Goal: Information Seeking & Learning: Learn about a topic

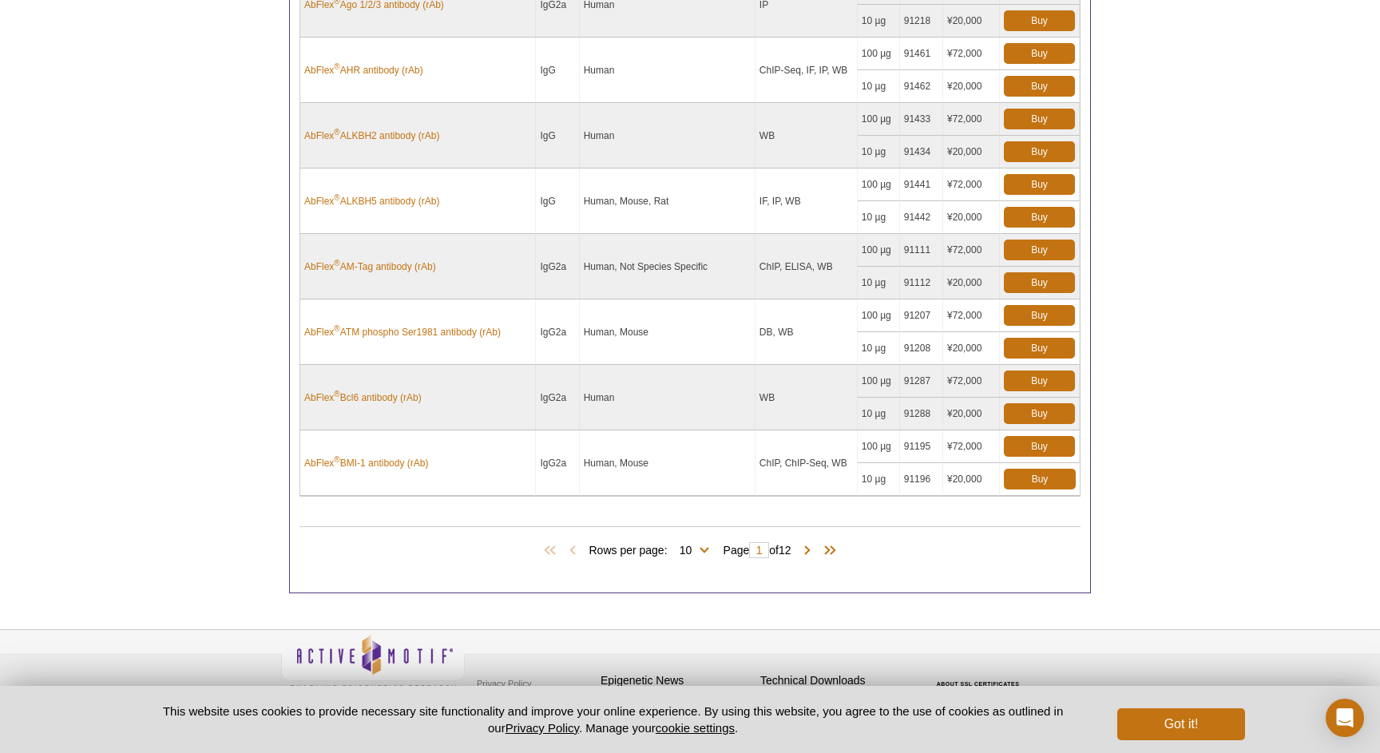
scroll to position [843, 0]
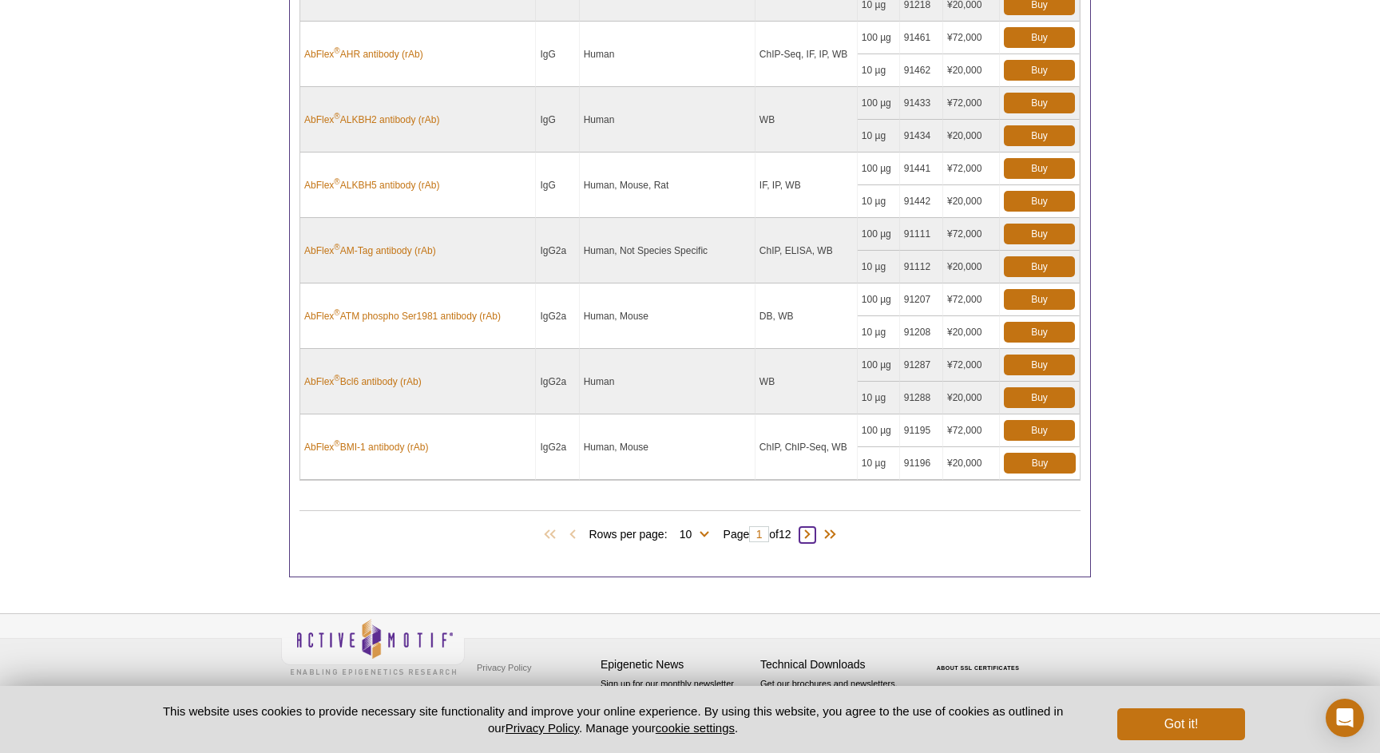
click at [813, 534] on span at bounding box center [808, 535] width 16 height 16
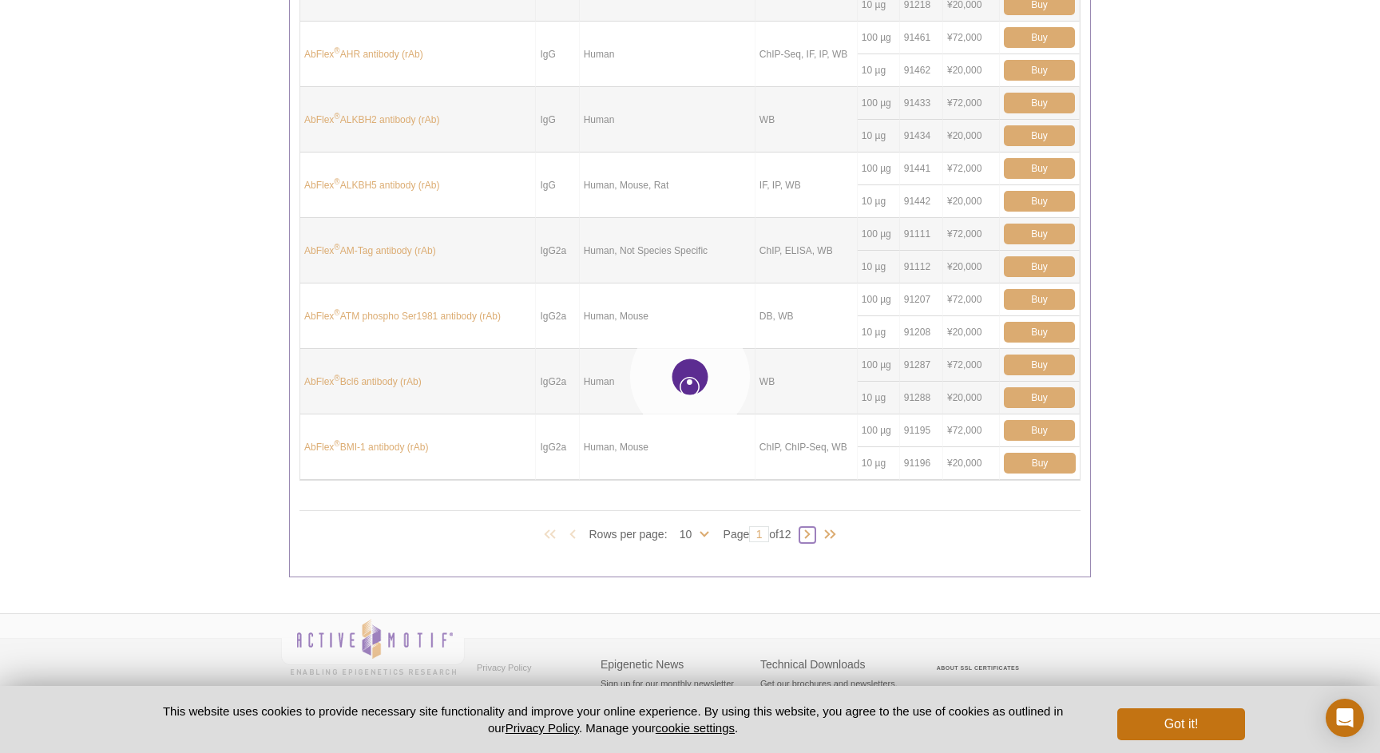
type input "2"
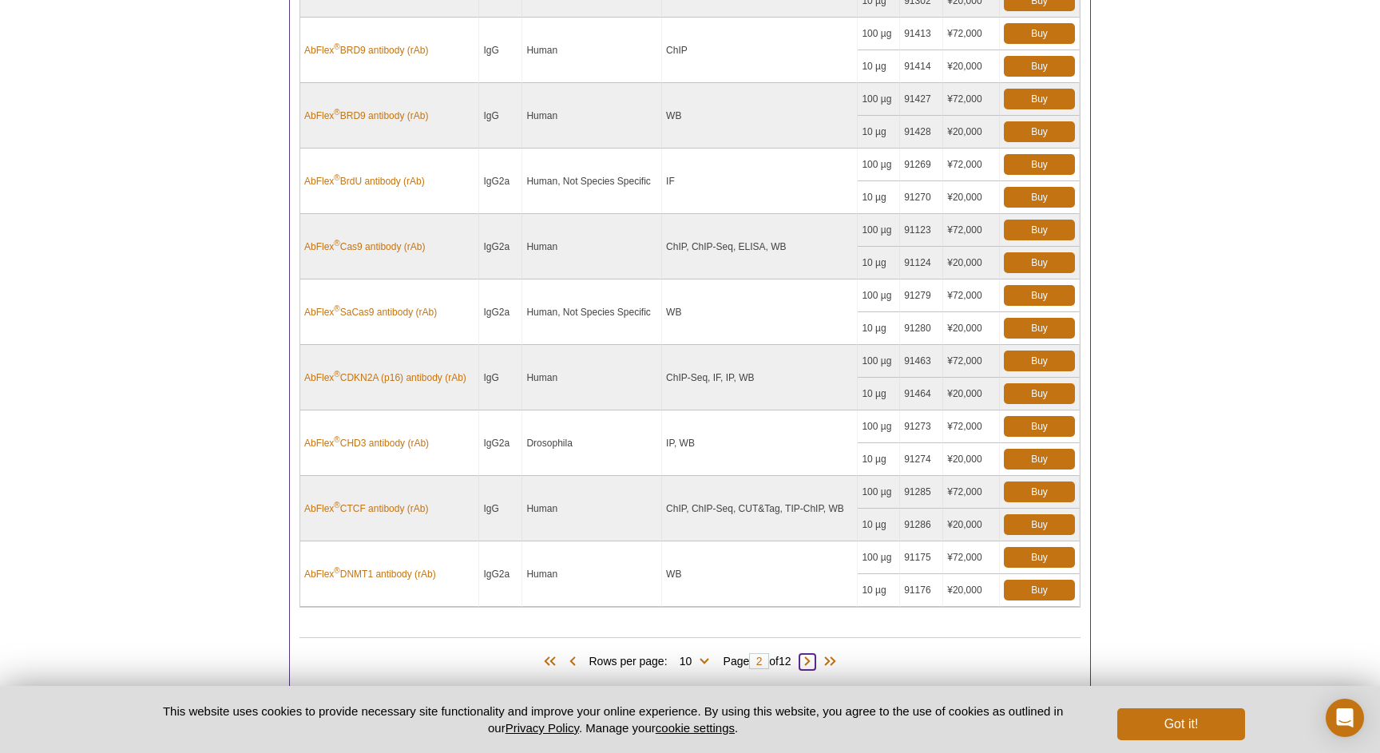
scroll to position [763, 0]
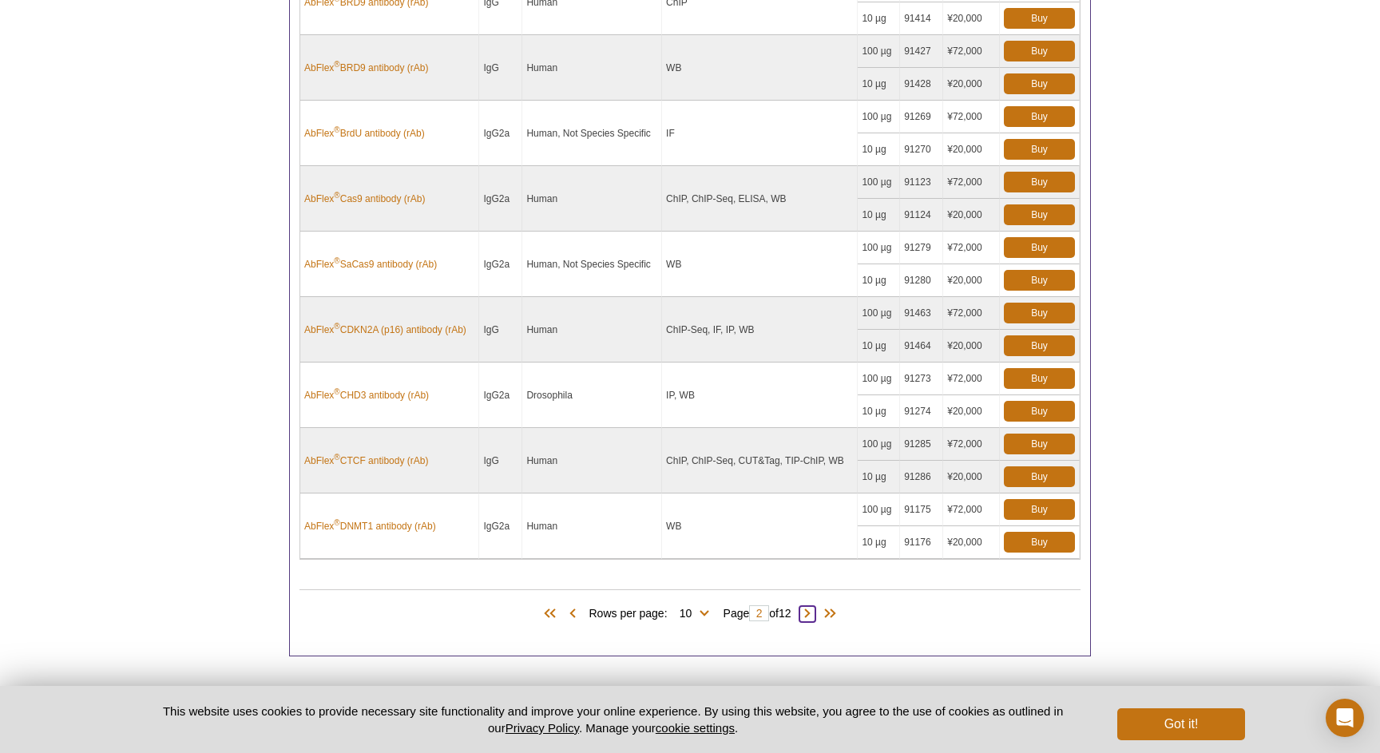
click at [815, 613] on span at bounding box center [808, 614] width 16 height 16
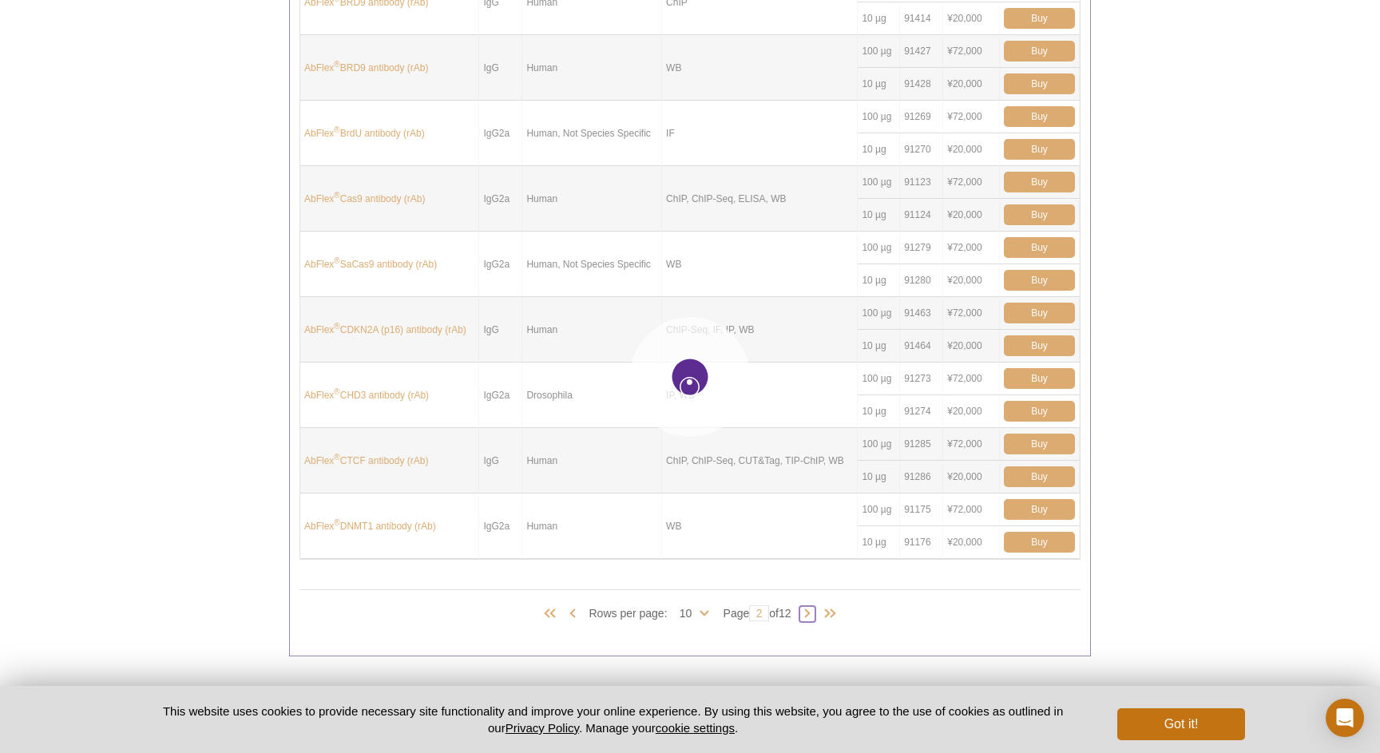
type input "3"
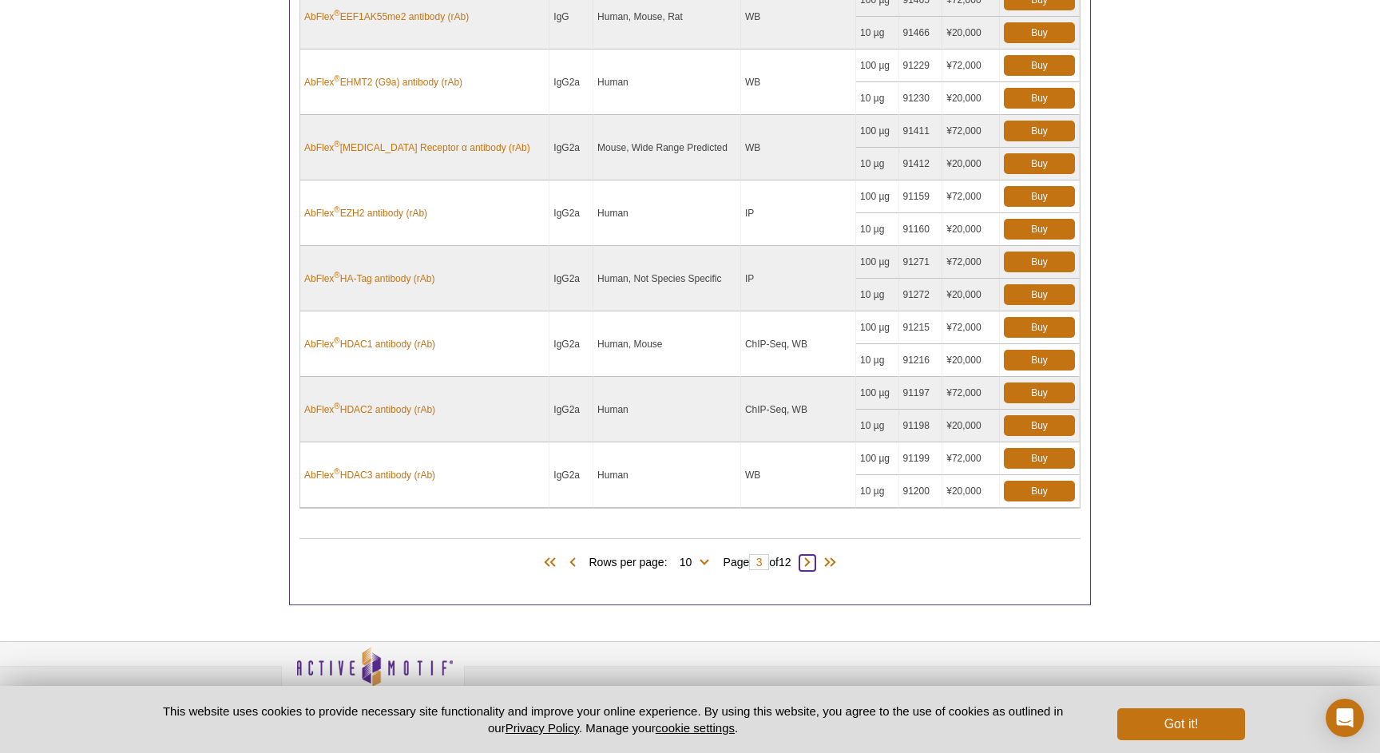
scroll to position [843, 0]
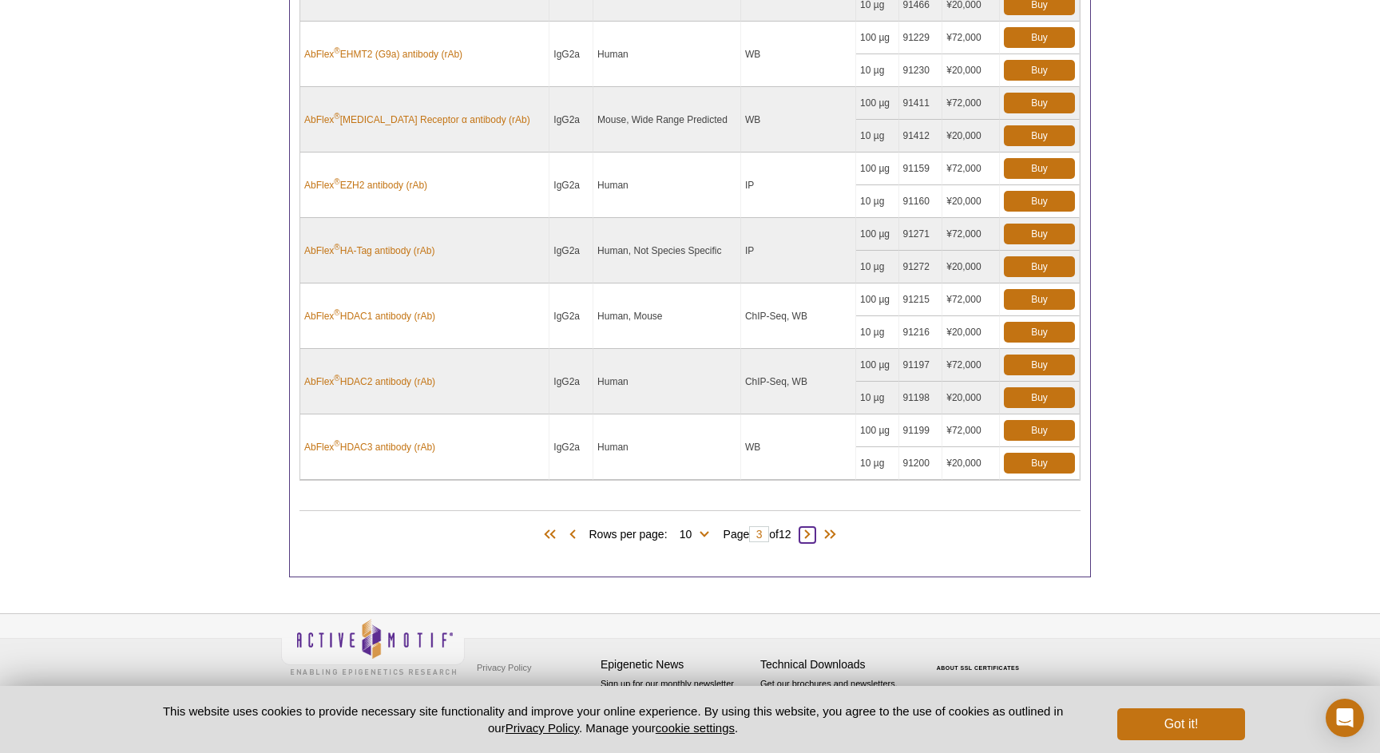
click at [809, 534] on span at bounding box center [808, 535] width 16 height 16
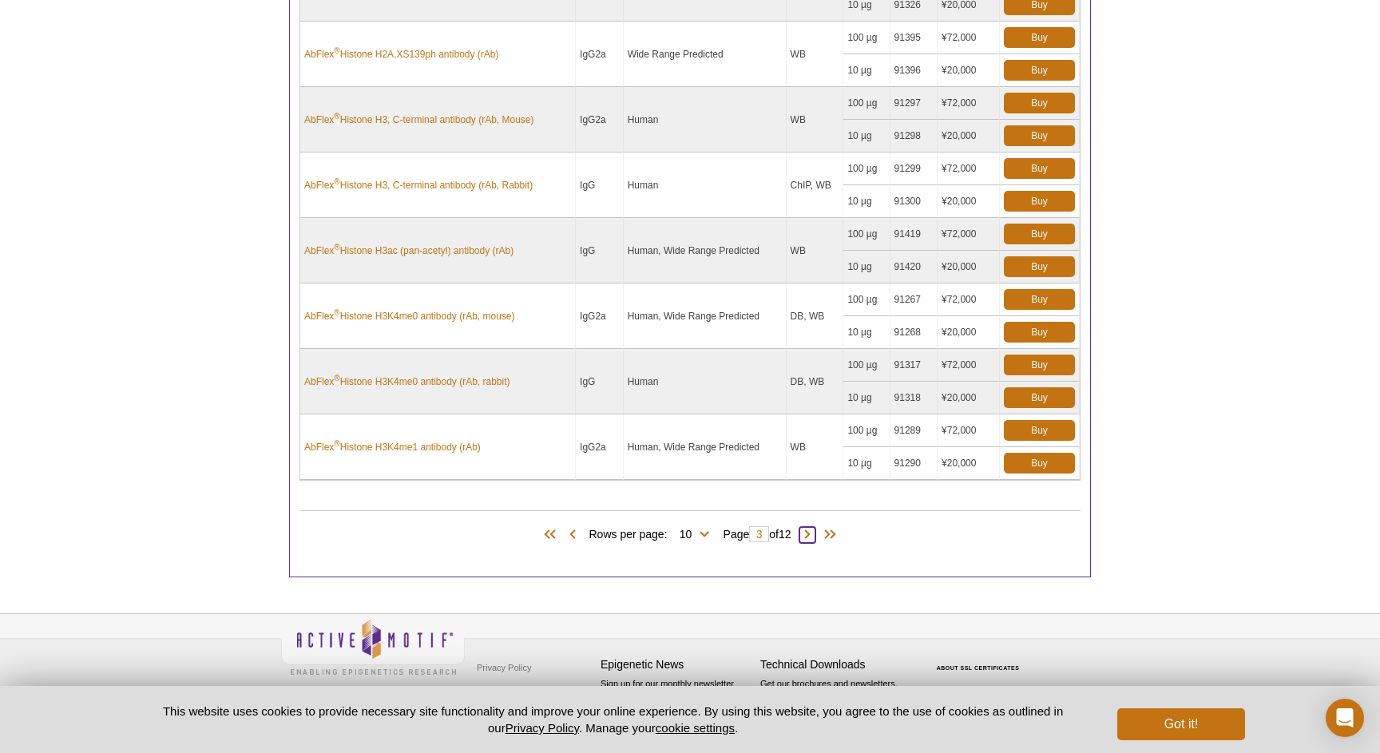
type input "4"
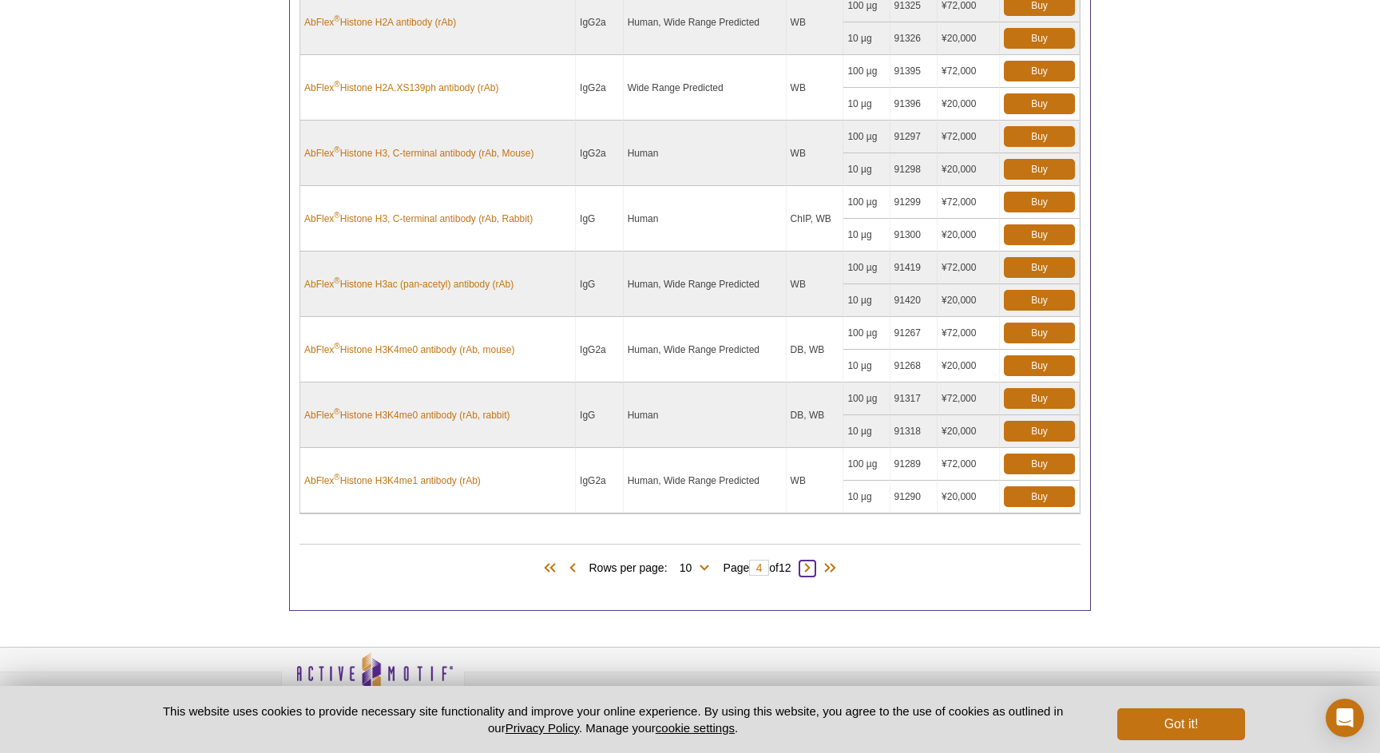
scroll to position [810, 0]
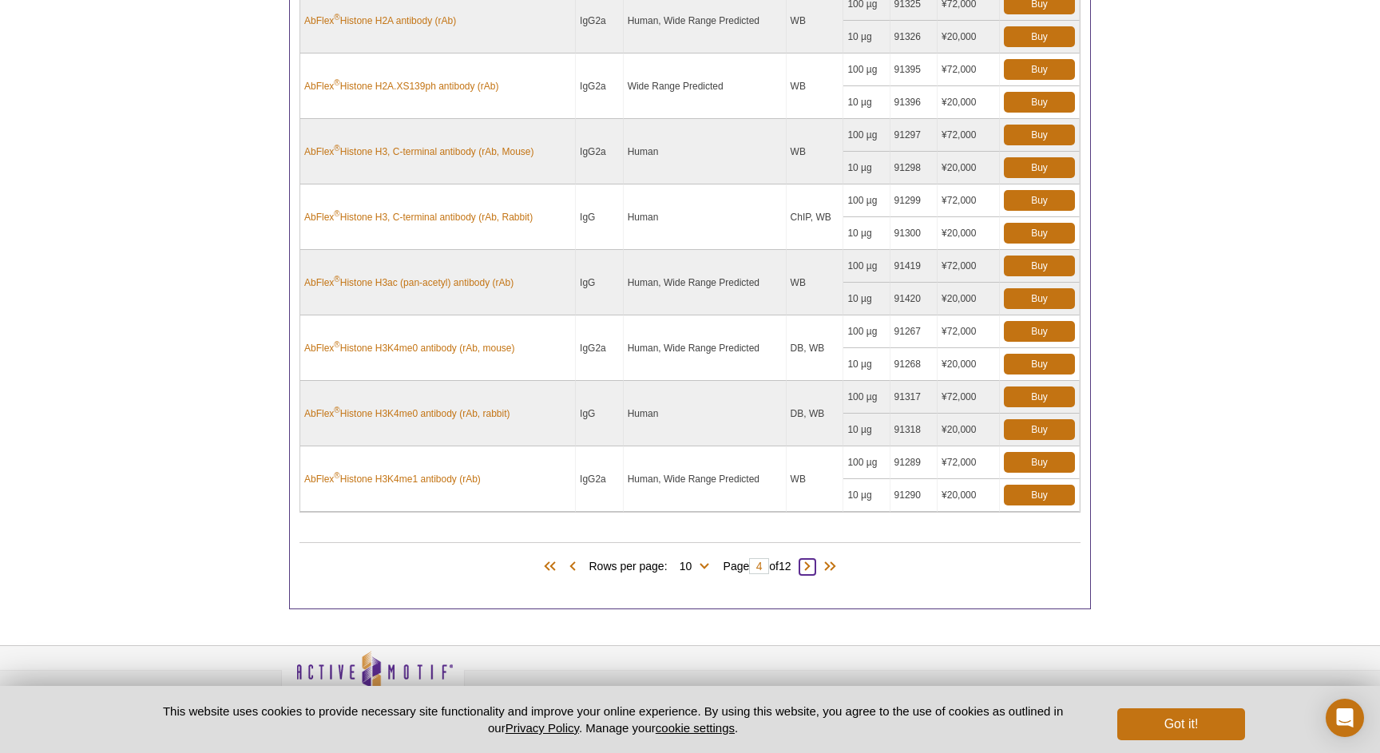
click at [815, 569] on span at bounding box center [808, 567] width 16 height 16
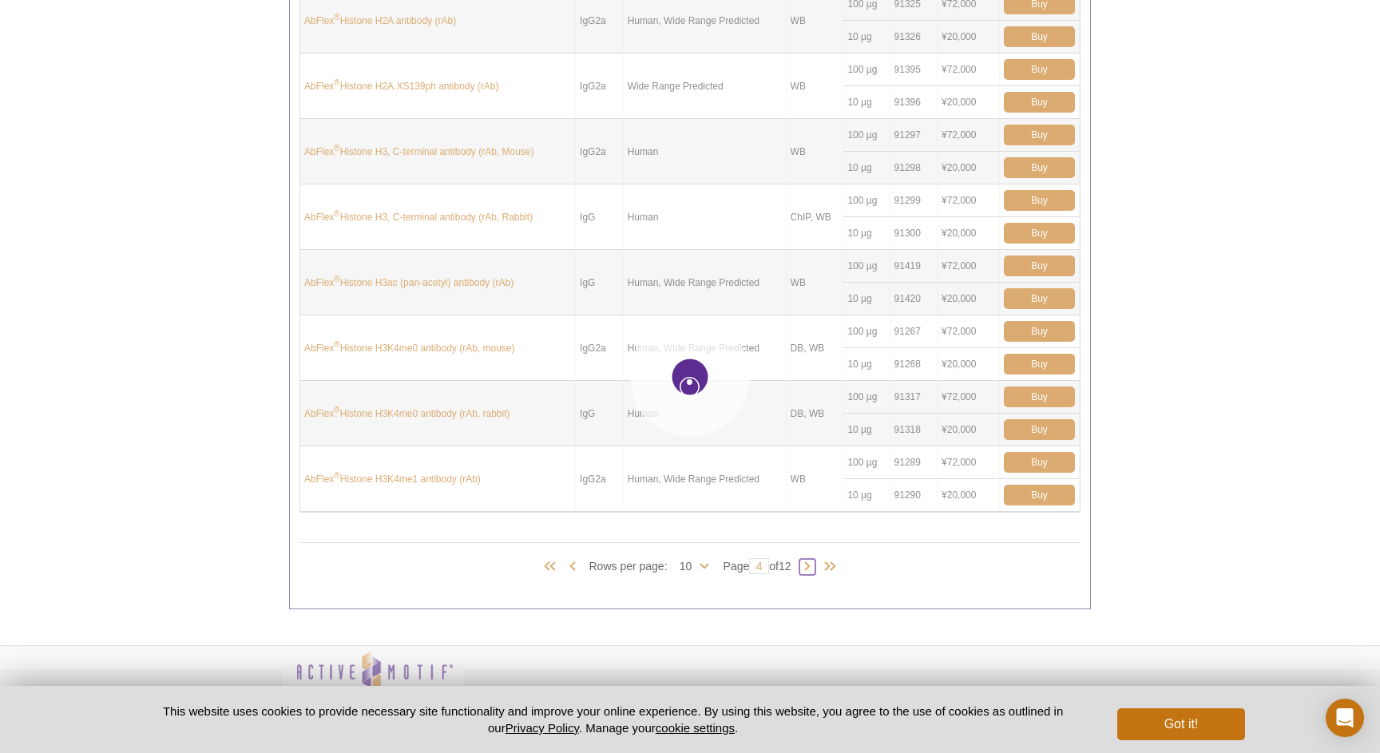
type input "5"
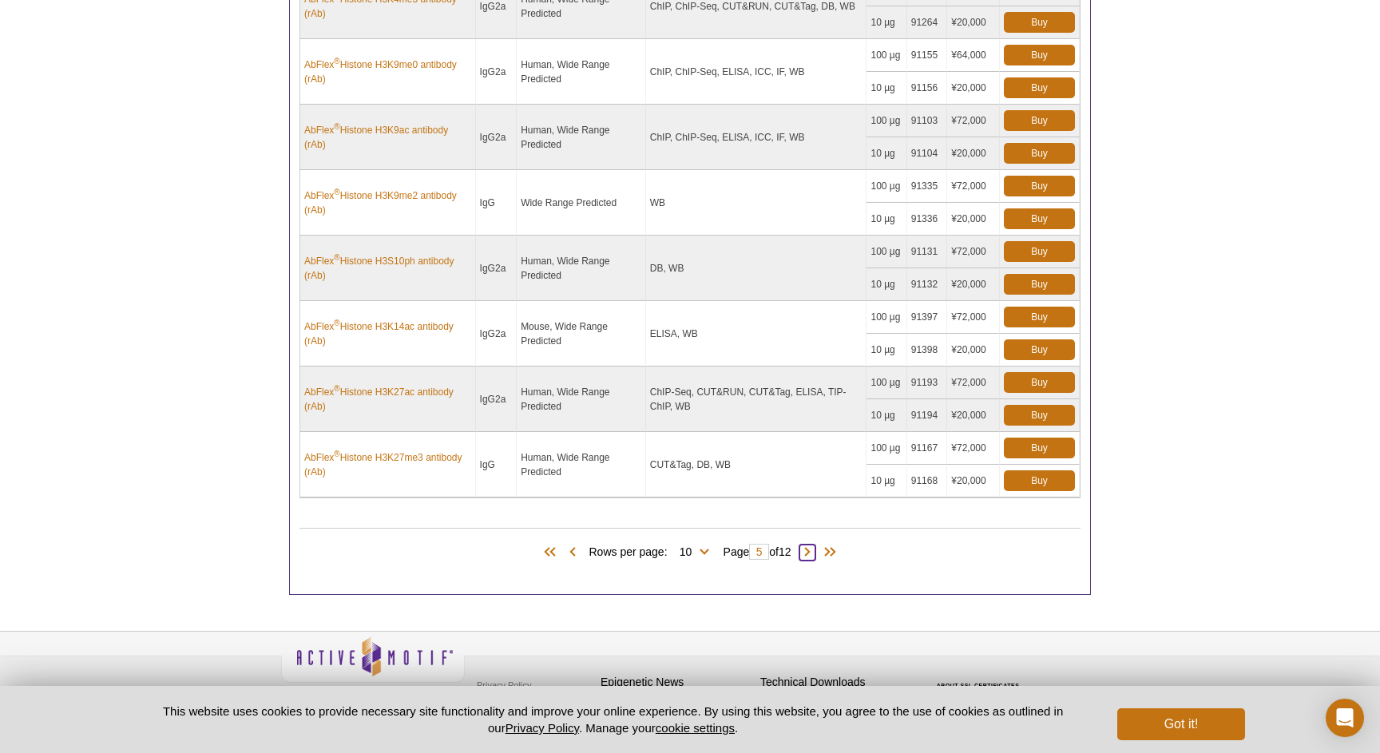
scroll to position [851, 0]
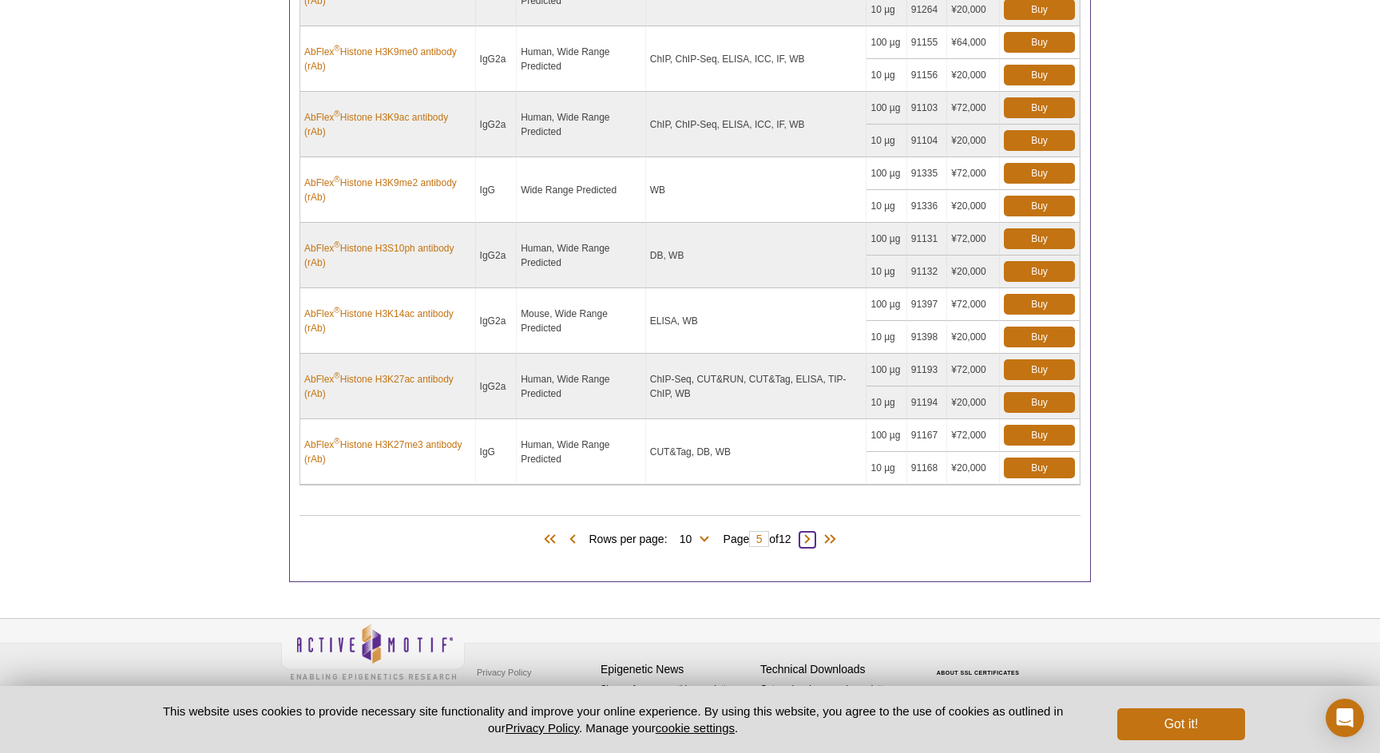
click at [809, 534] on span at bounding box center [808, 540] width 16 height 16
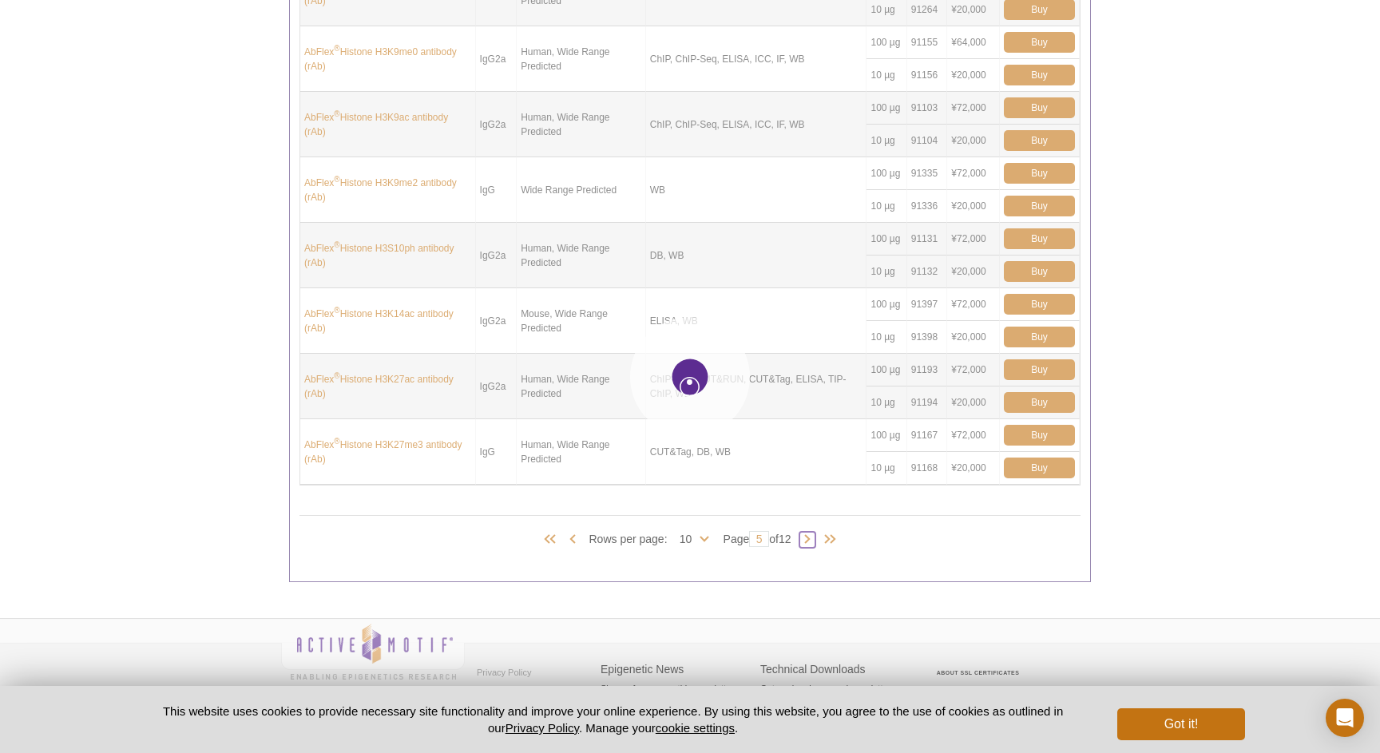
type input "6"
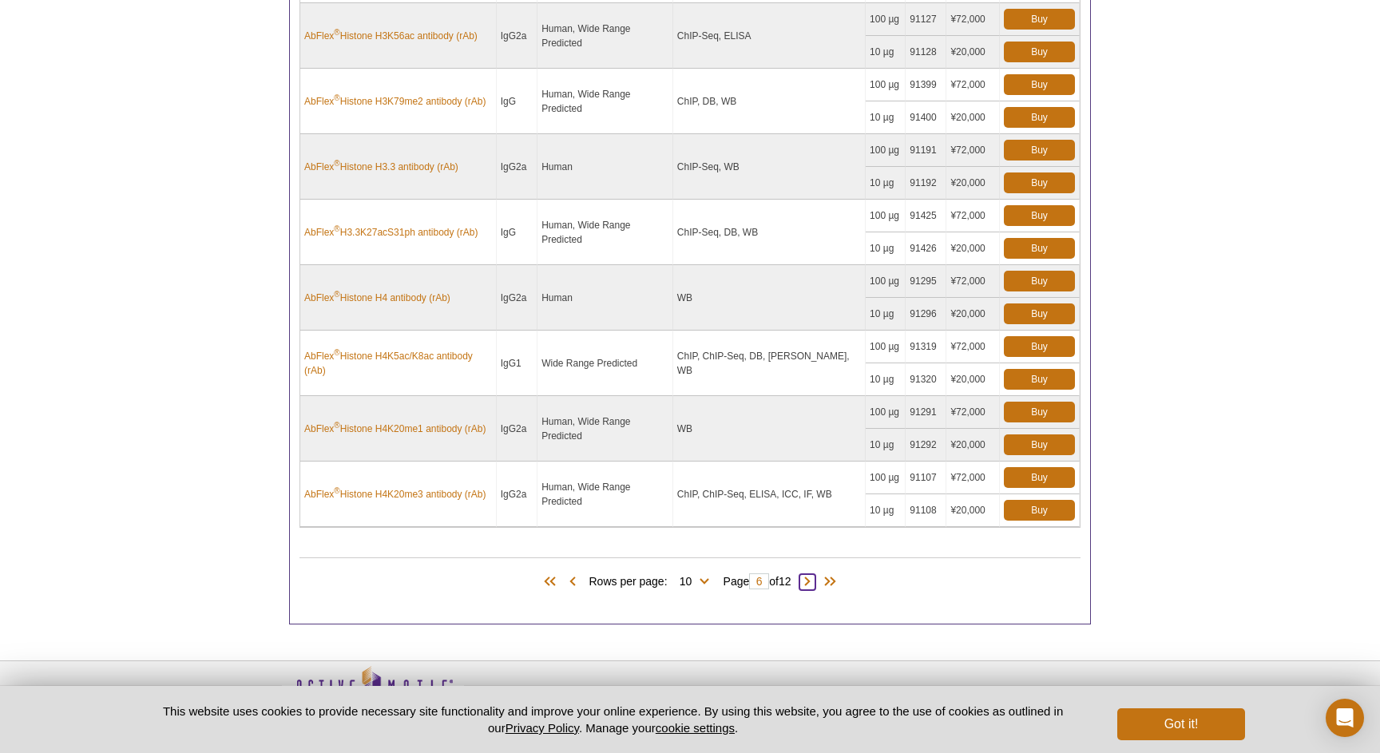
scroll to position [828, 0]
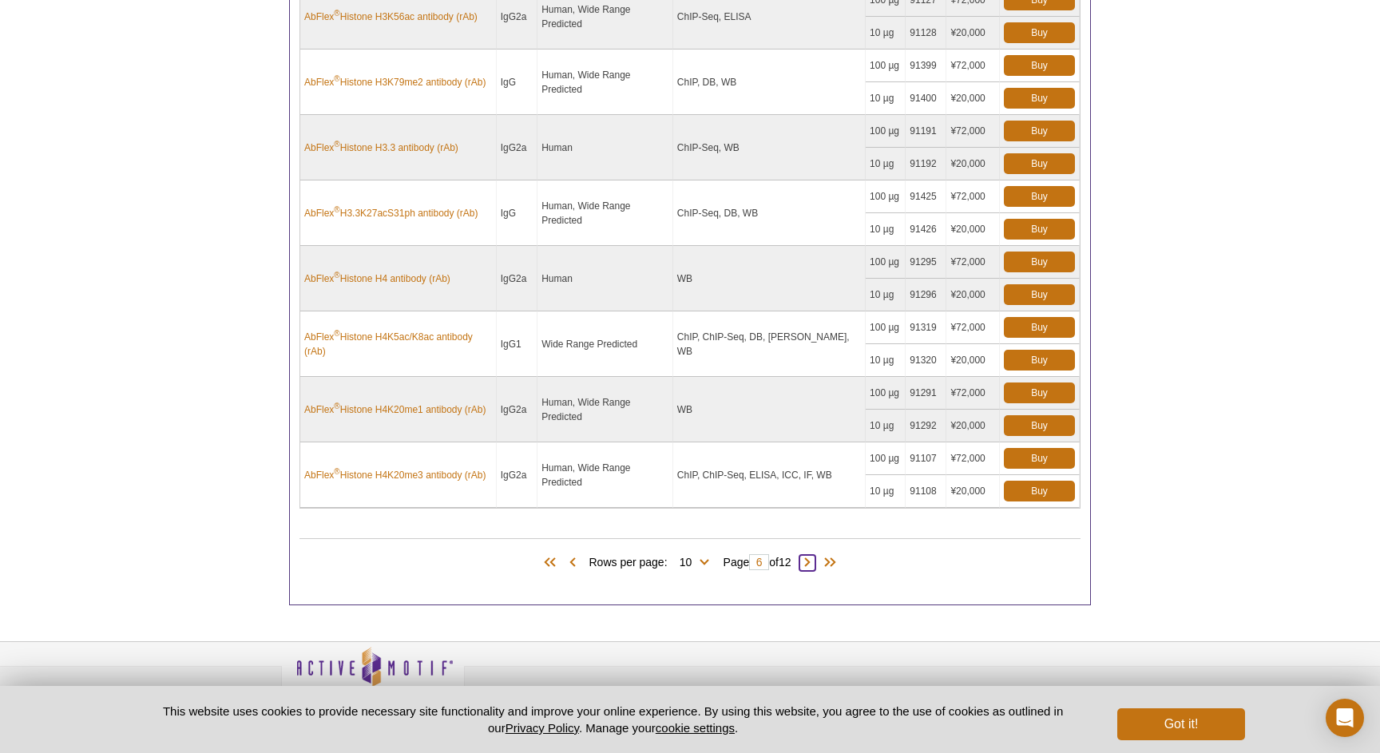
click at [813, 555] on span at bounding box center [808, 563] width 16 height 16
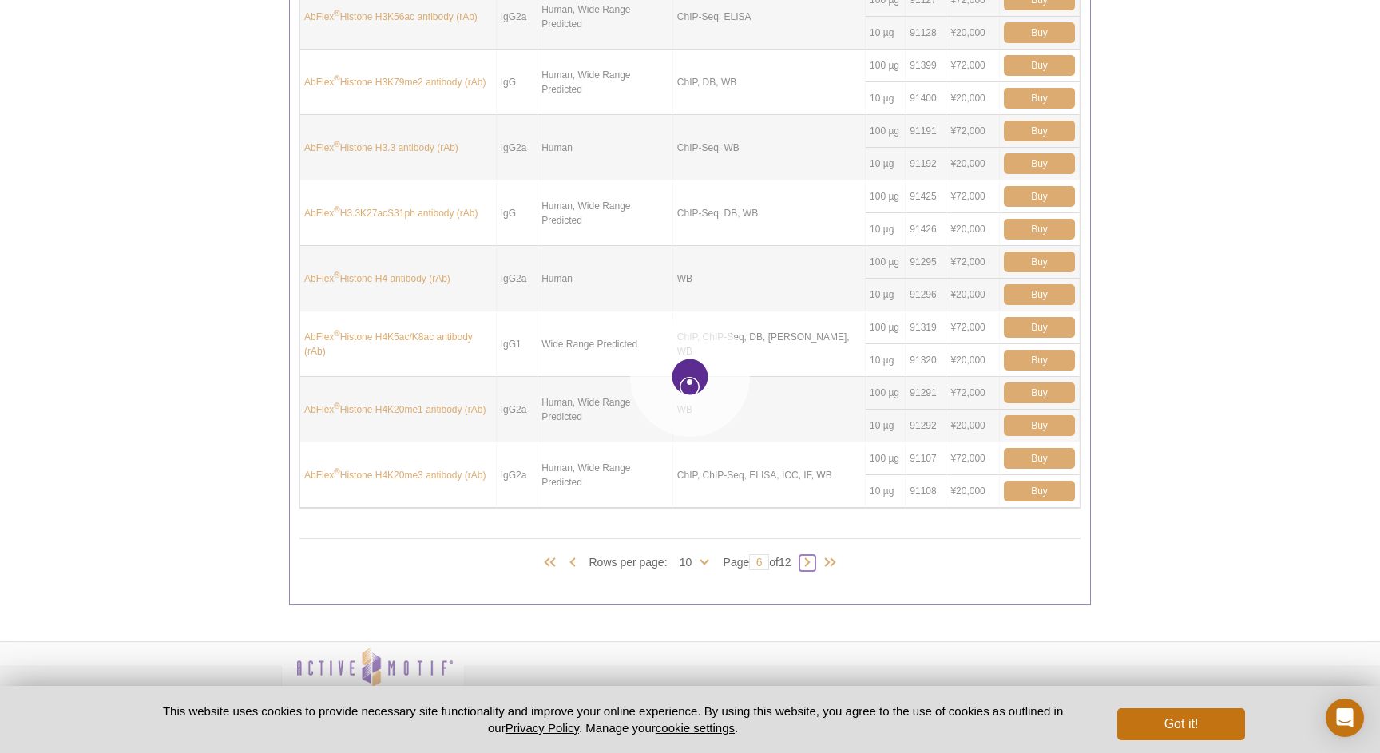
type input "7"
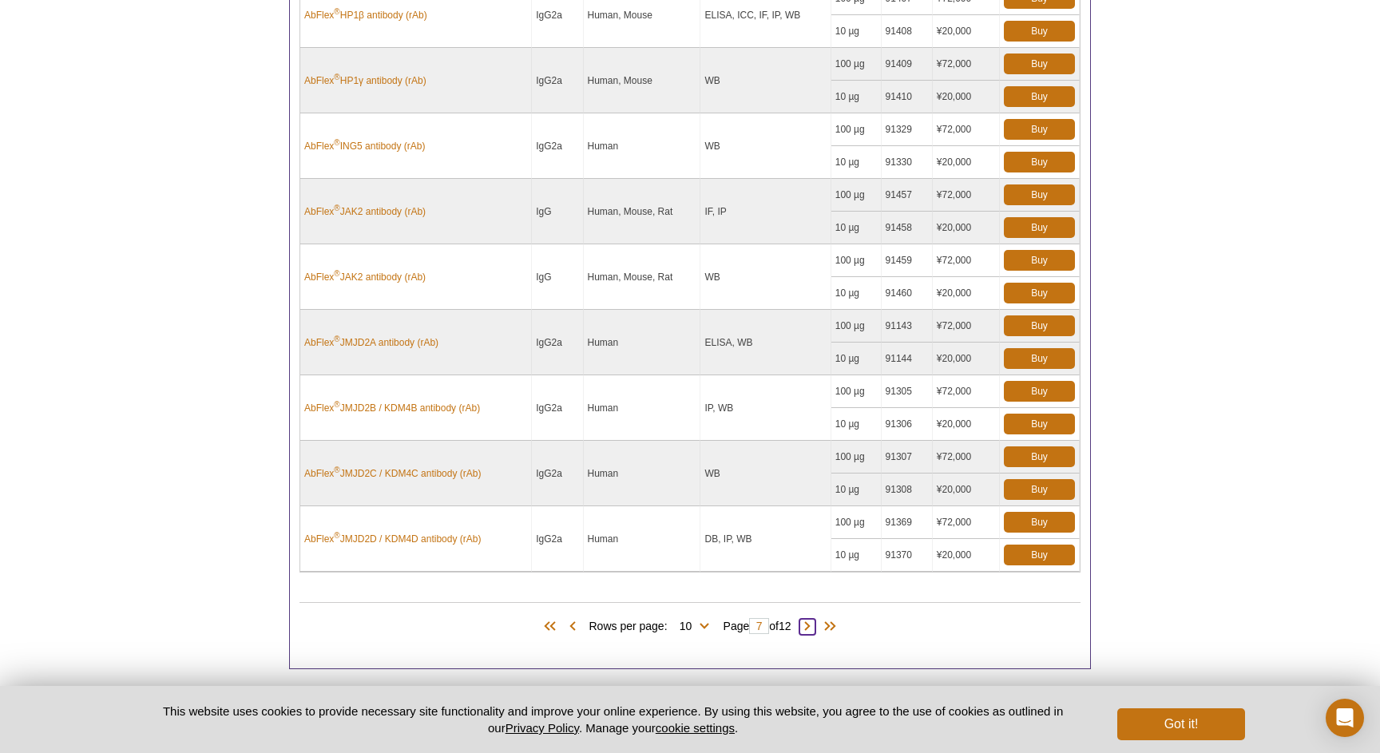
scroll to position [760, 0]
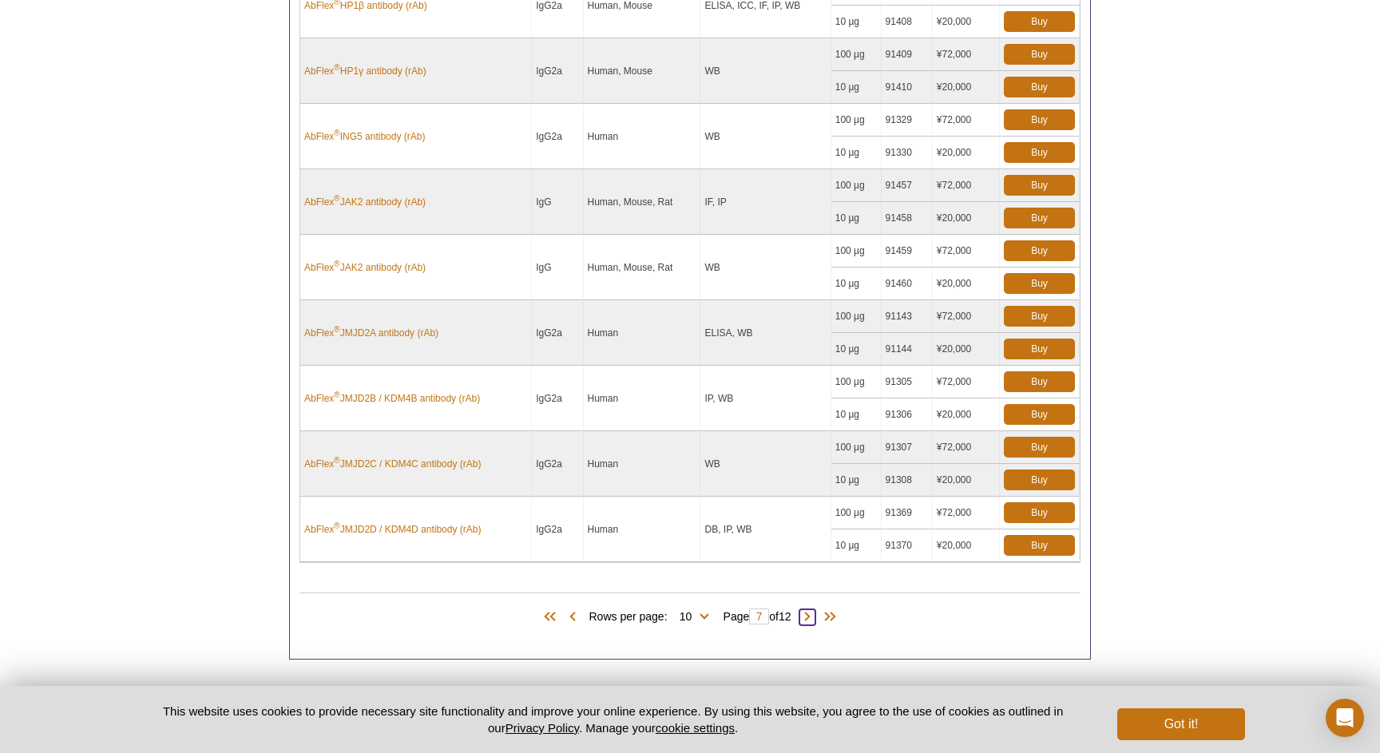
click at [812, 621] on span at bounding box center [808, 617] width 16 height 16
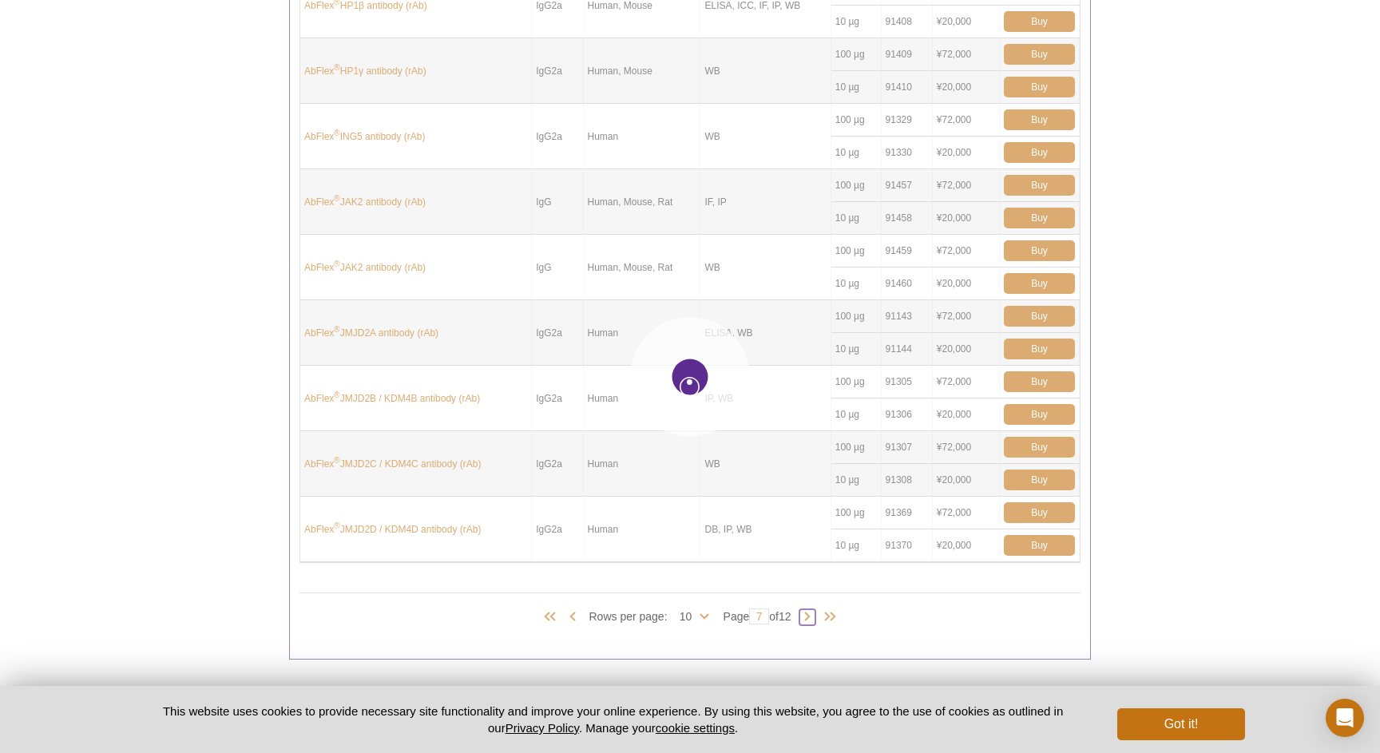
type input "8"
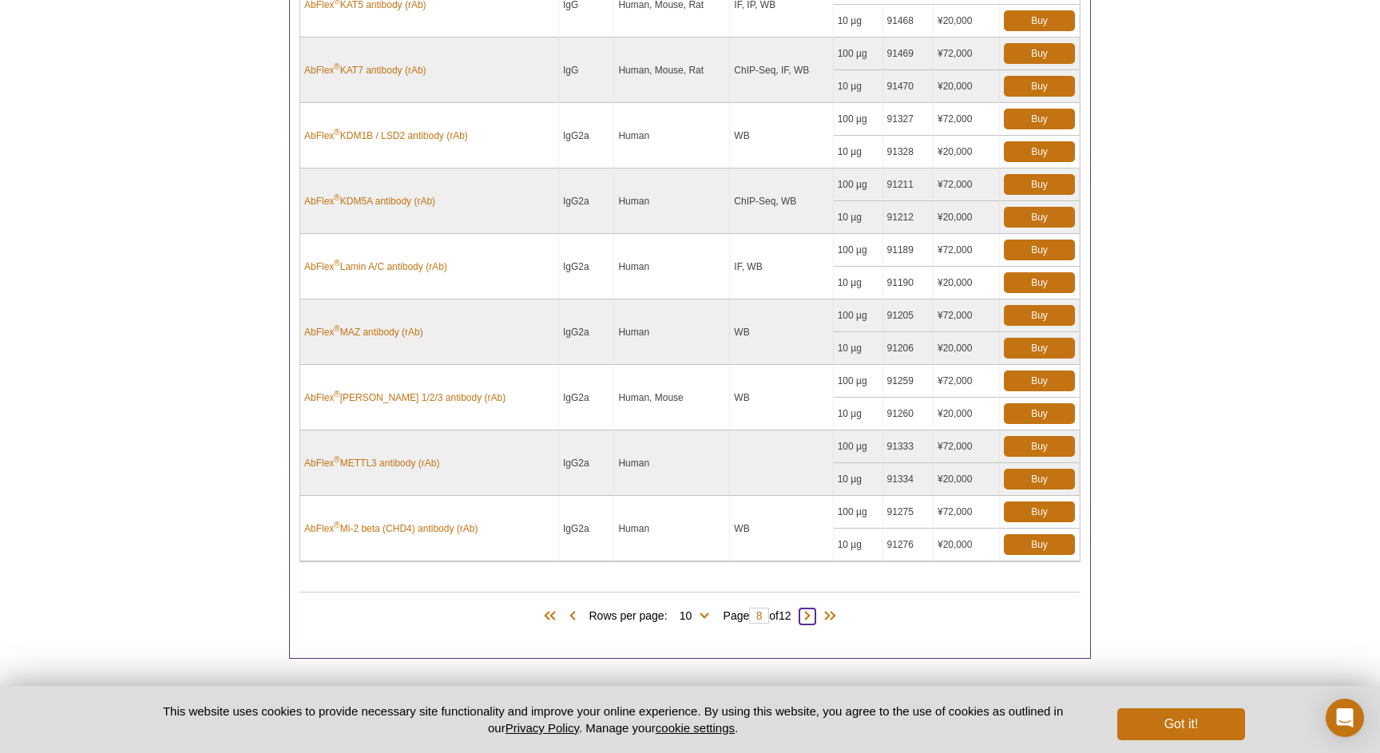
scroll to position [802, 0]
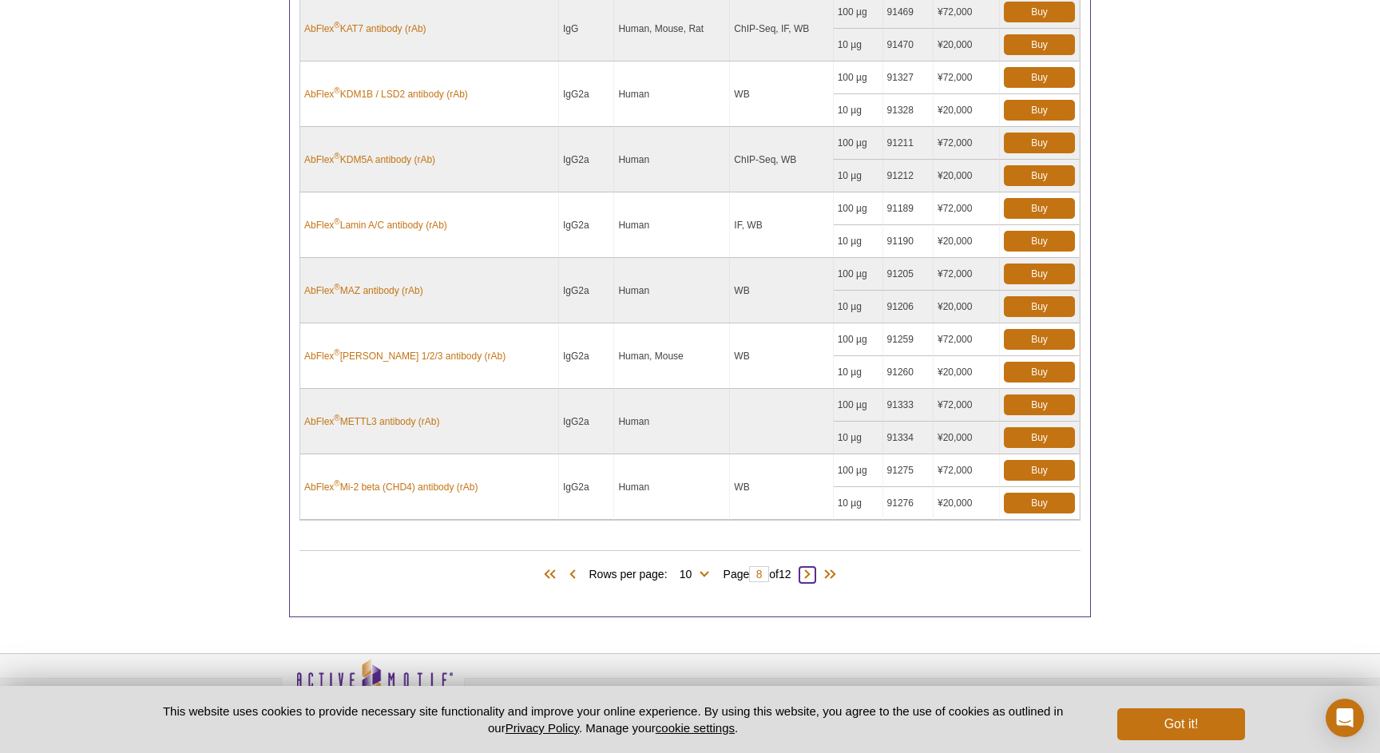
click at [813, 577] on span at bounding box center [808, 575] width 16 height 16
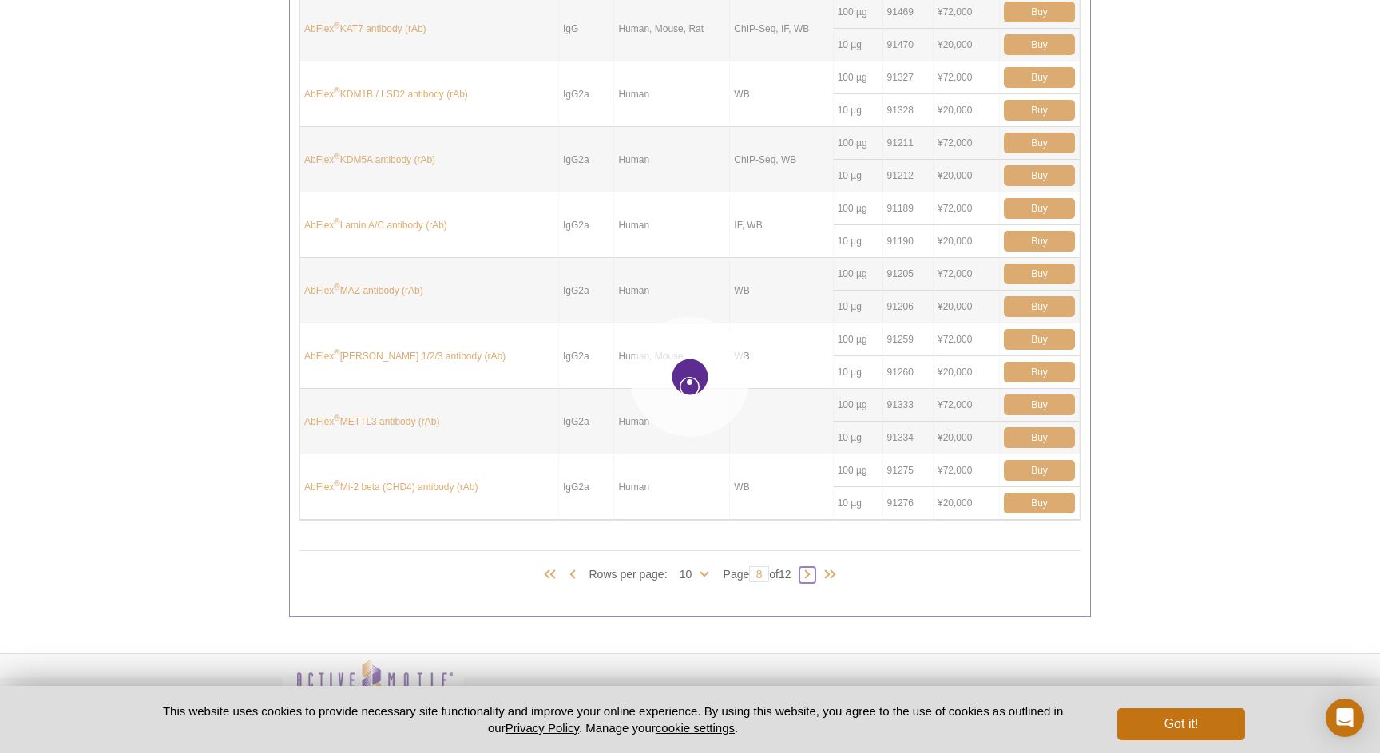
type input "9"
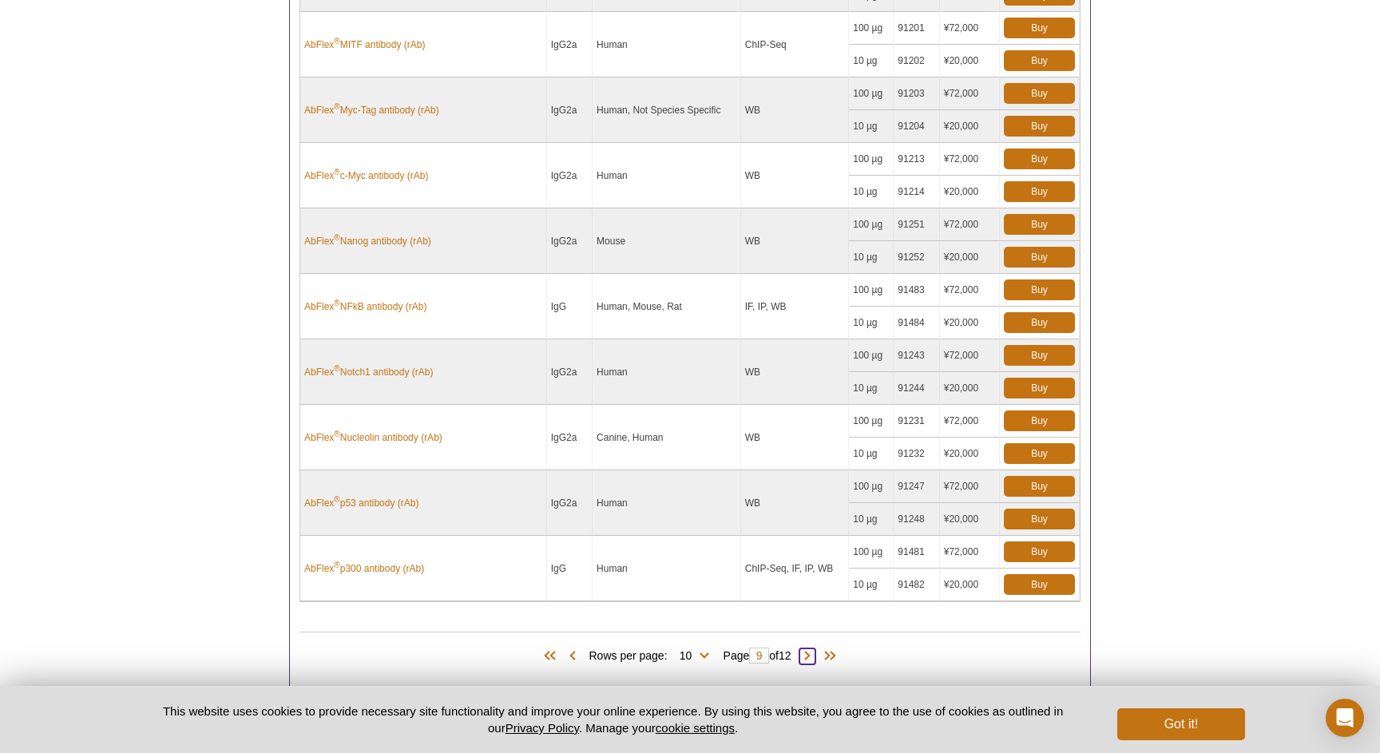
scroll to position [753, 0]
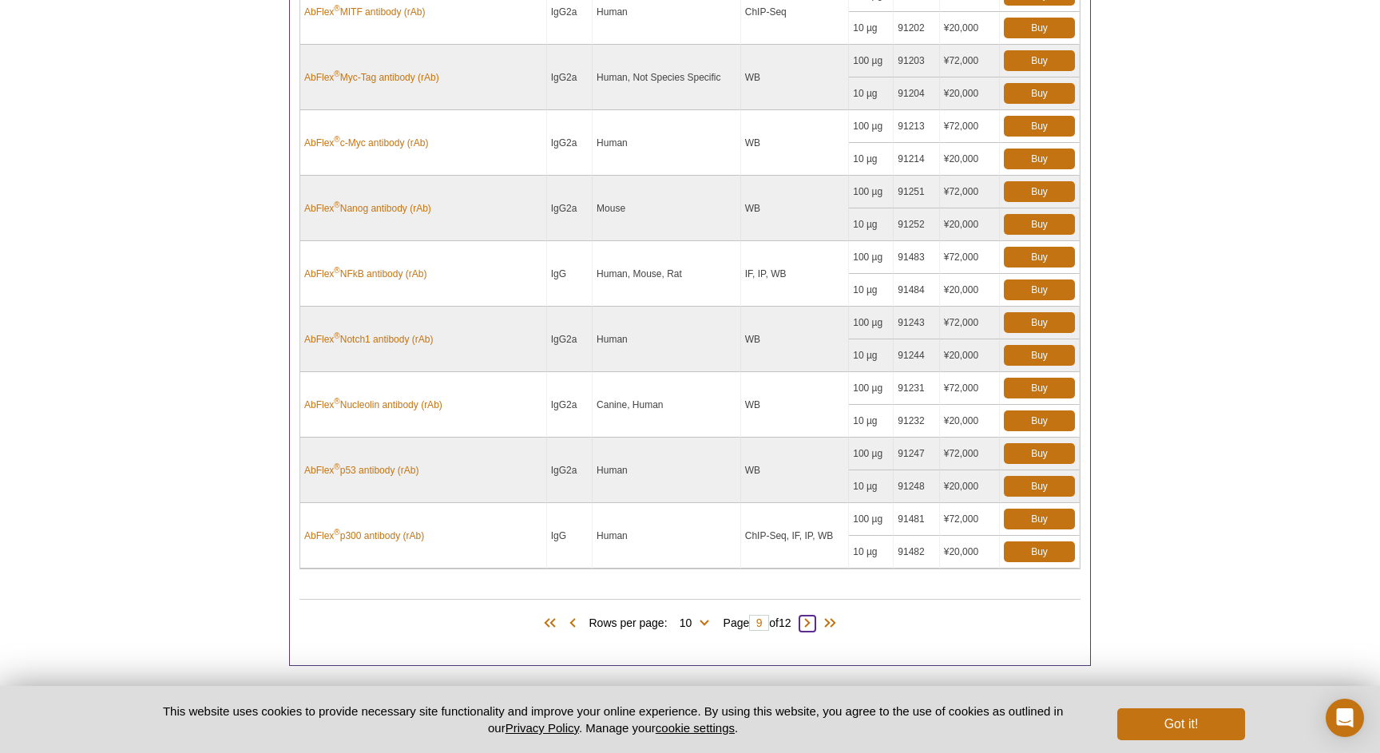
click at [815, 625] on span at bounding box center [808, 624] width 16 height 16
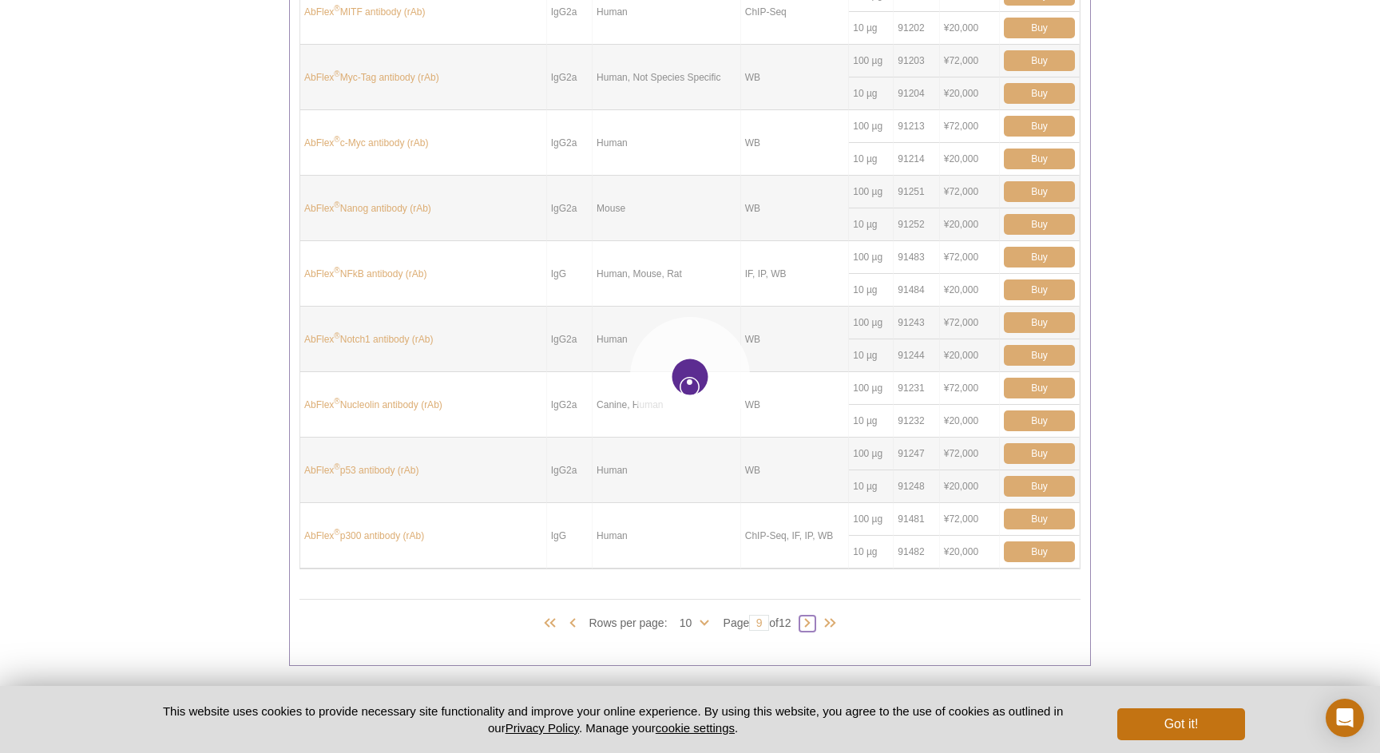
type input "10"
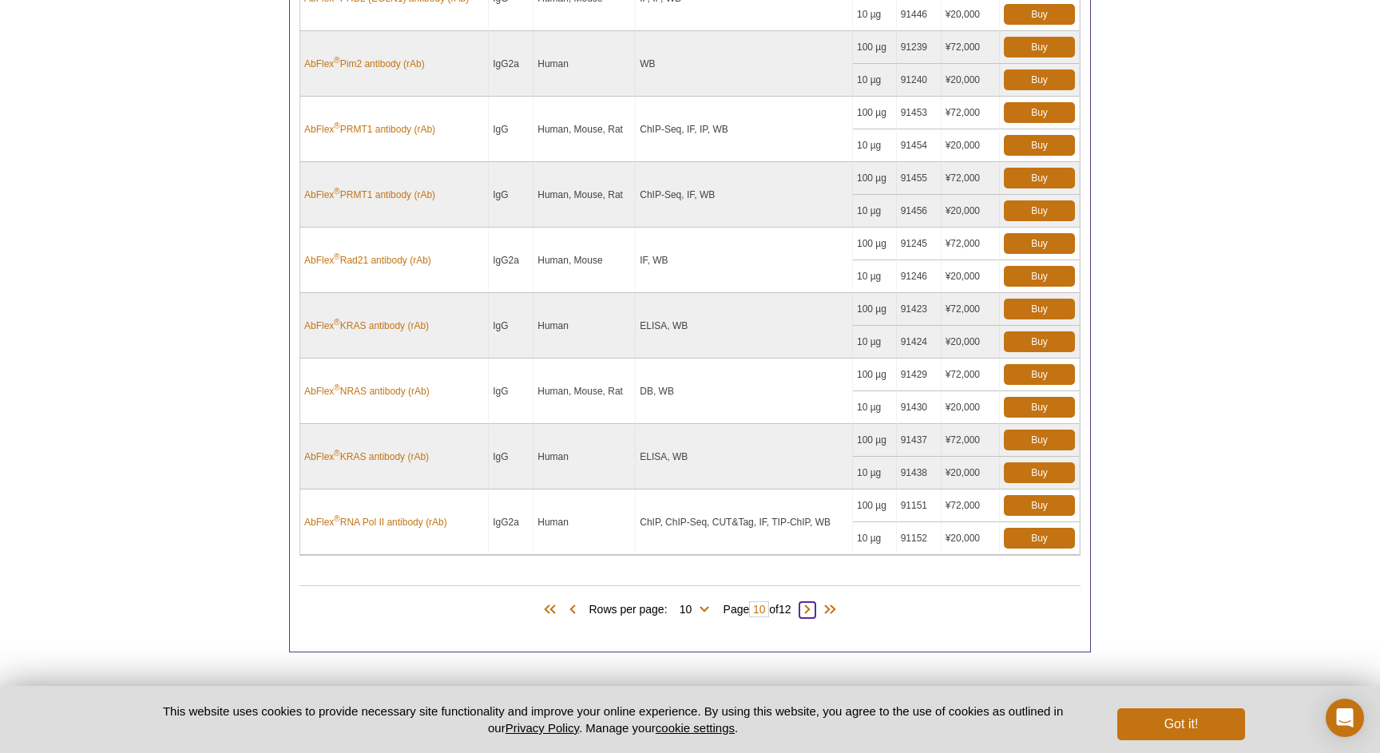
scroll to position [807, 0]
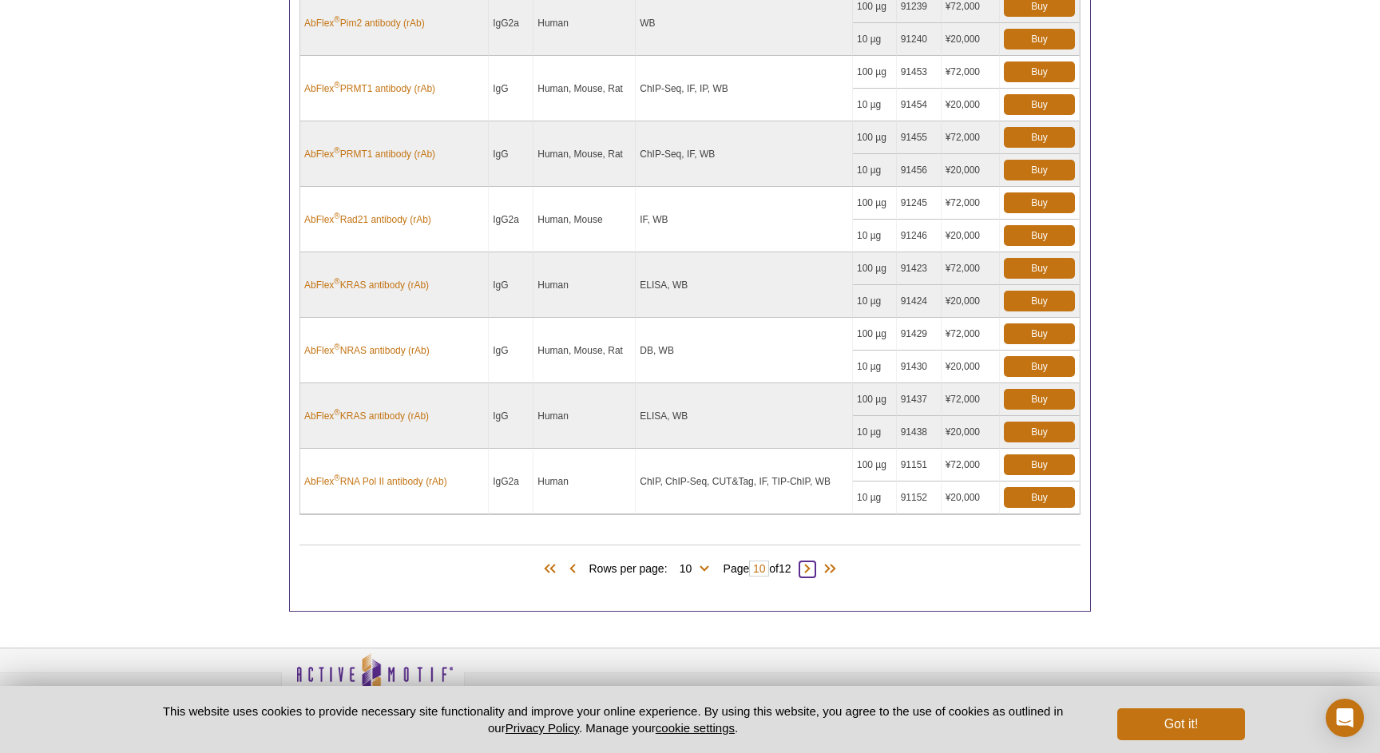
click at [812, 568] on span at bounding box center [808, 569] width 16 height 16
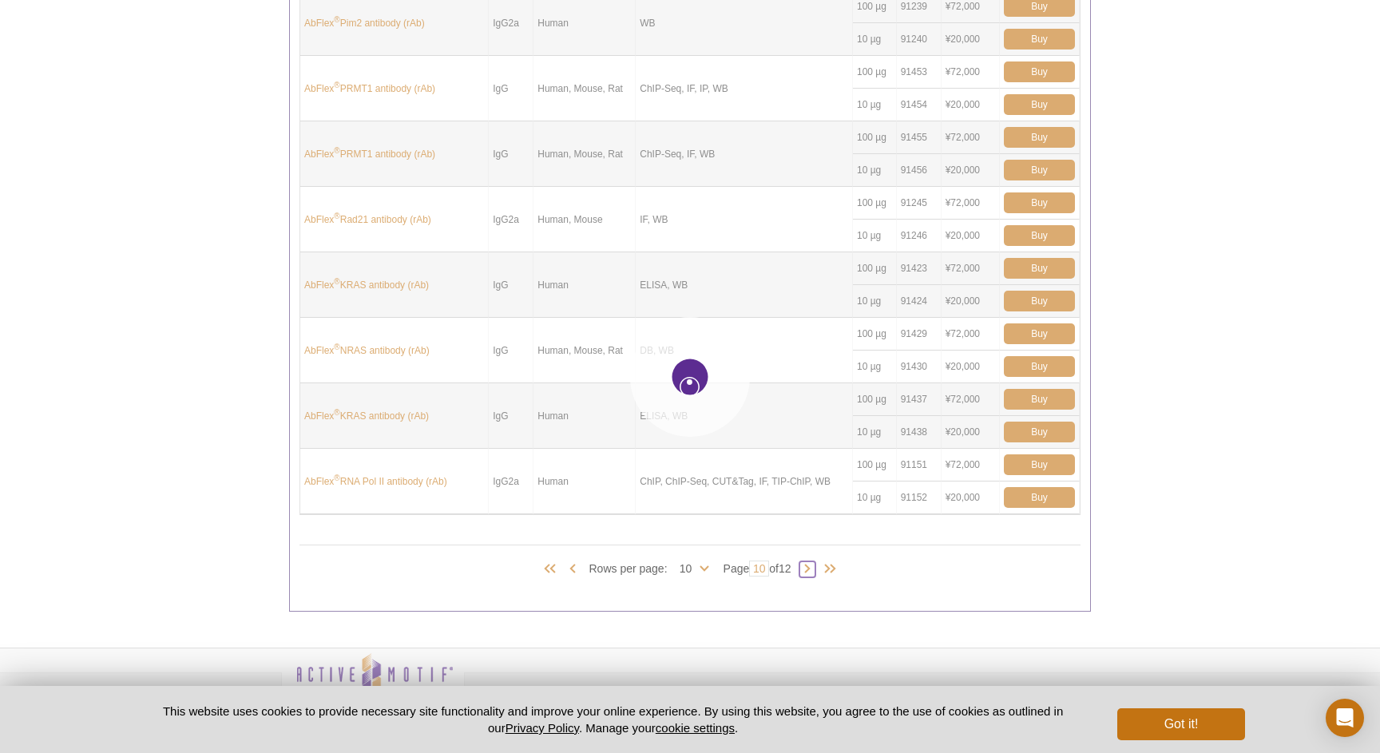
type input "11"
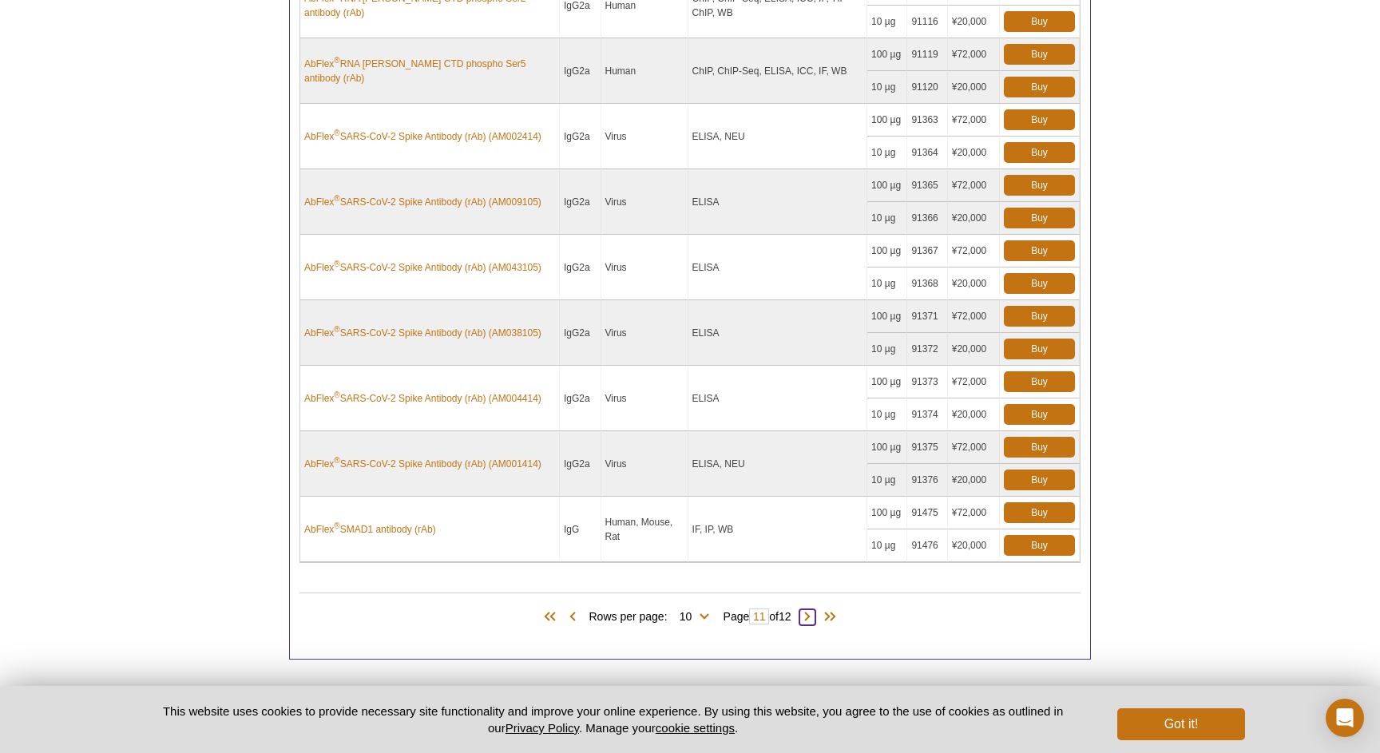
scroll to position [830, 0]
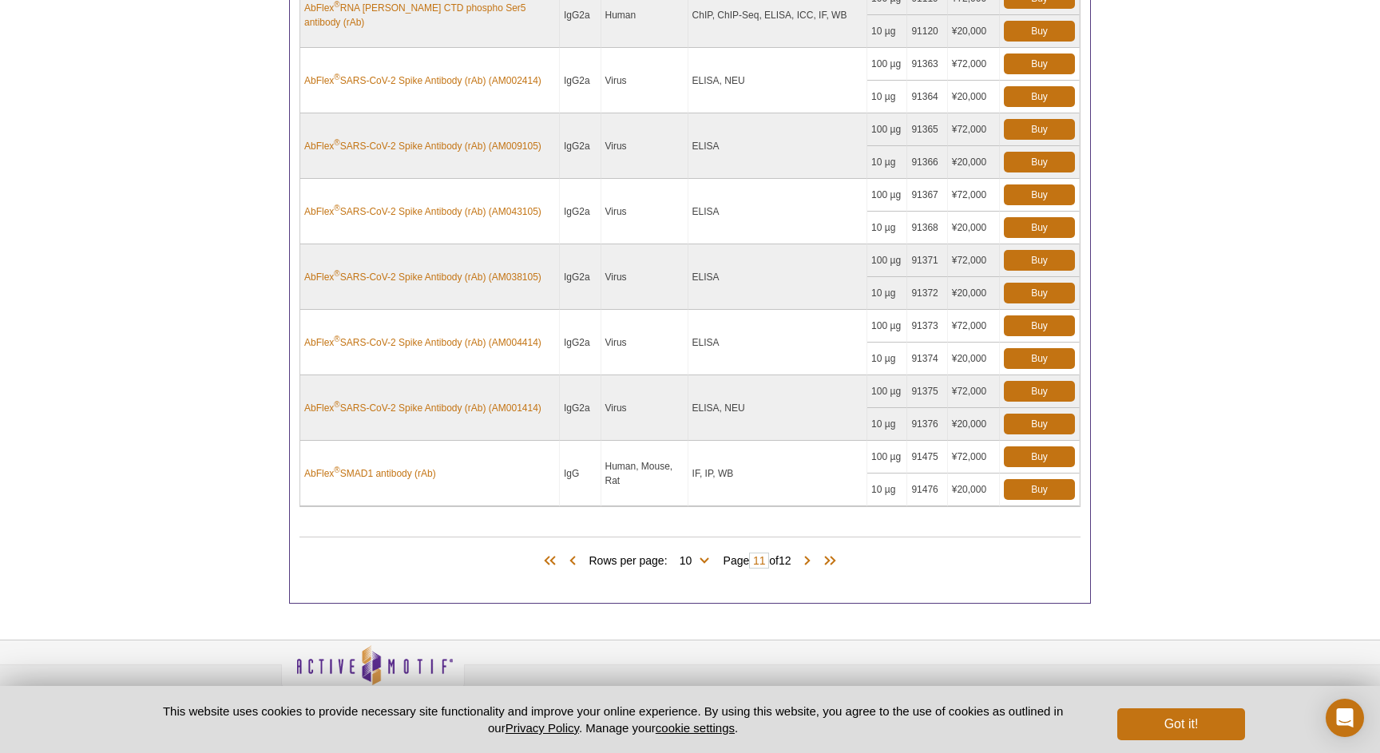
click at [909, 591] on div "Products (119) Rows per page: 10 25 50 100 All 10 Page 11 of 12" at bounding box center [690, 557] width 781 height 73
click at [810, 558] on span at bounding box center [808, 562] width 16 height 16
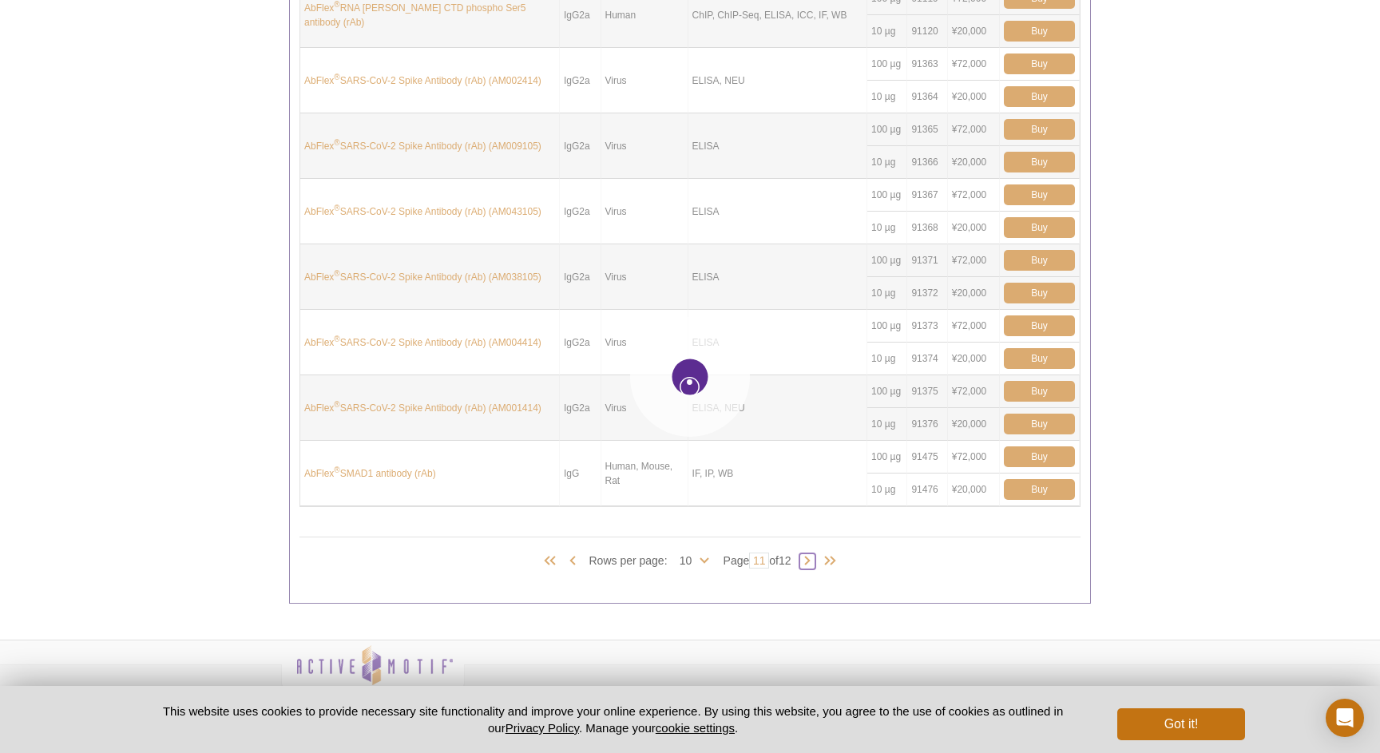
type input "12"
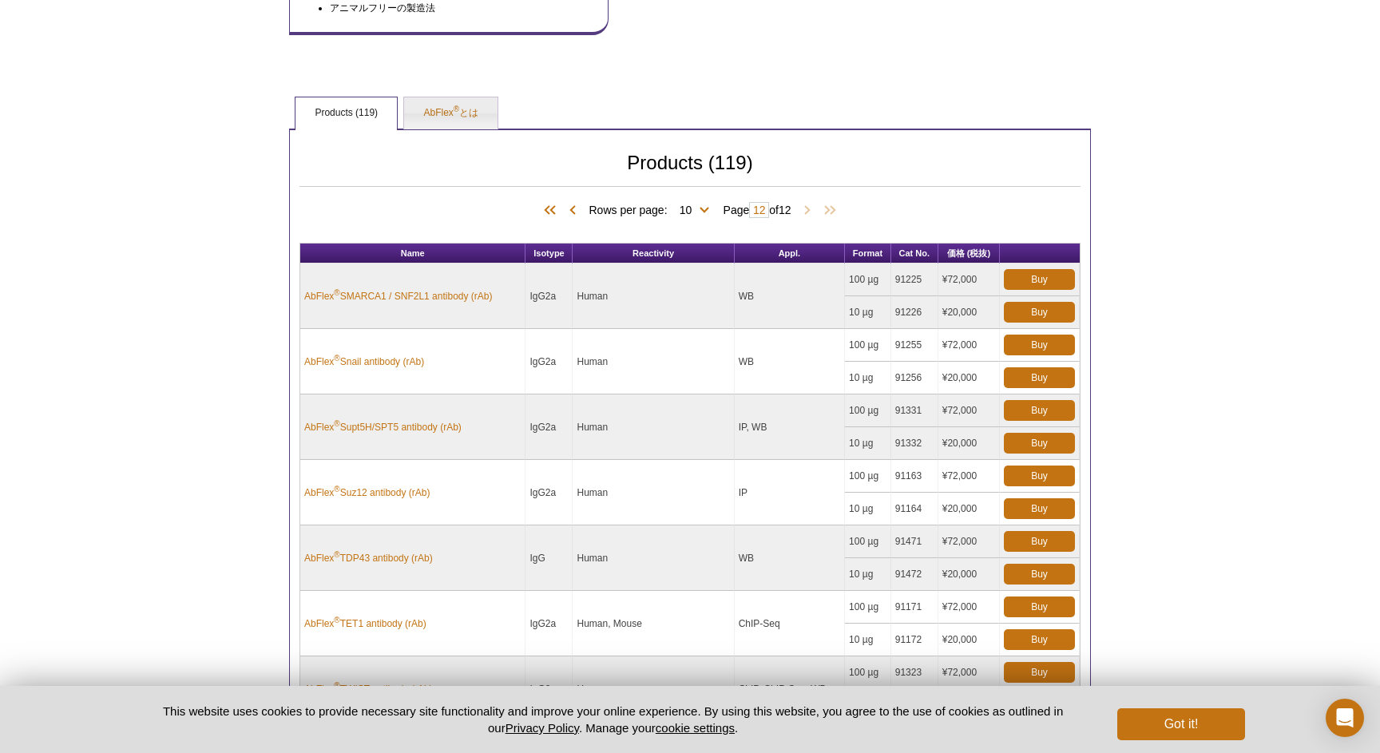
scroll to position [398, 0]
